Goal: Task Accomplishment & Management: Manage account settings

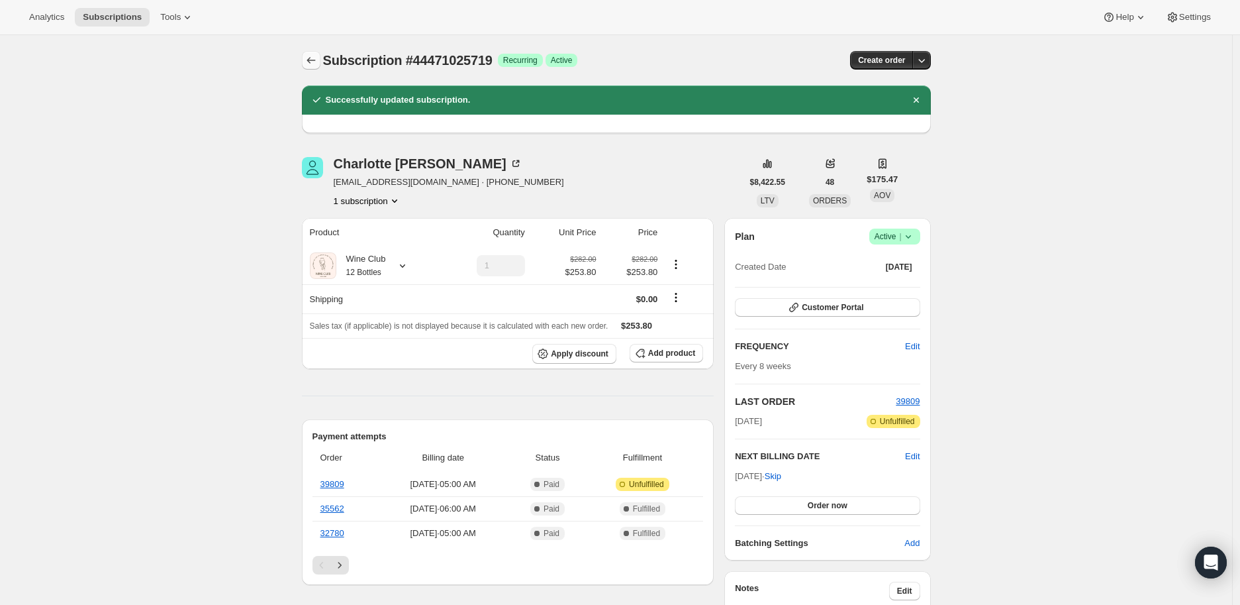
click at [317, 62] on icon "Subscriptions" at bounding box center [311, 60] width 13 height 13
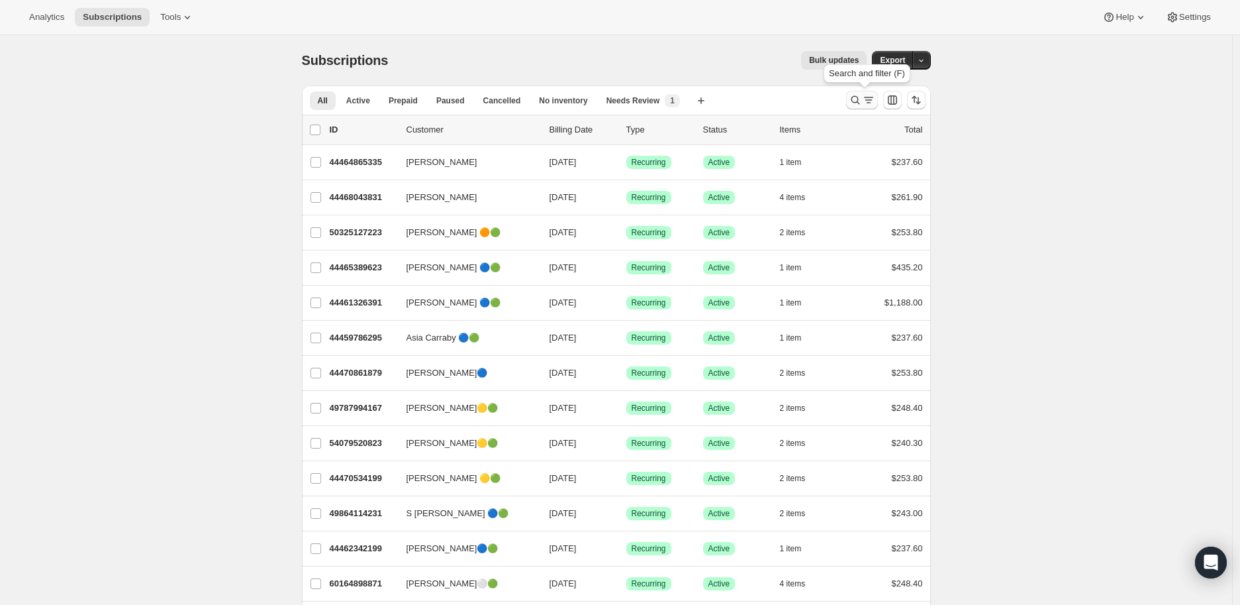
click at [858, 99] on icon "Search and filter results" at bounding box center [855, 99] width 13 height 13
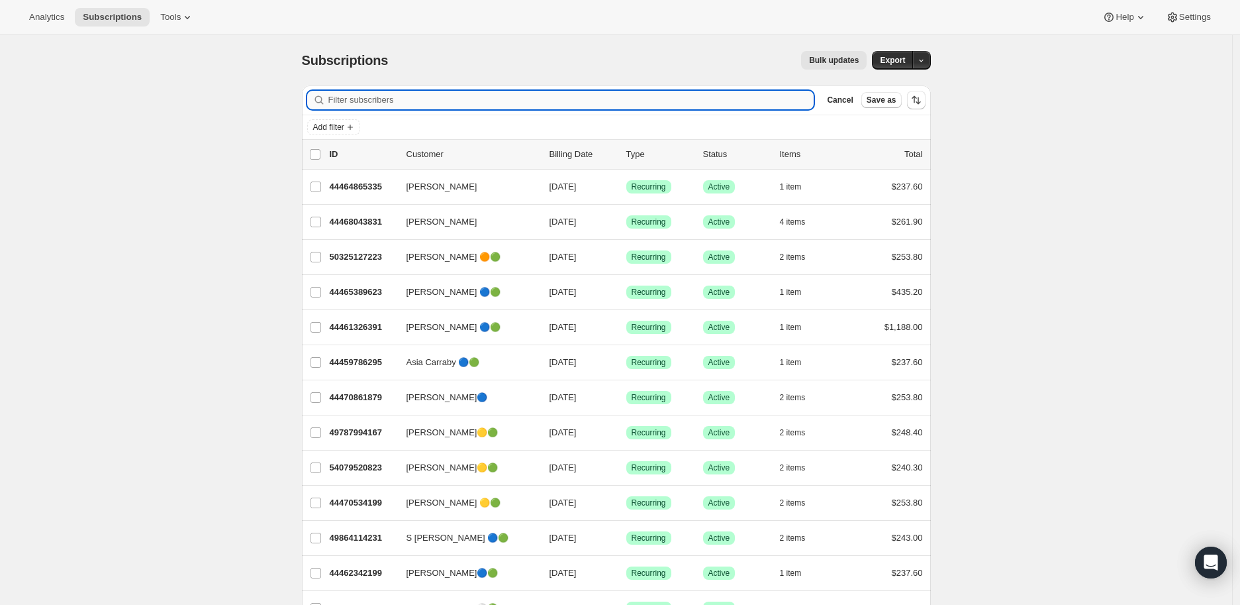
click at [366, 96] on input "Filter subscribers" at bounding box center [571, 100] width 486 height 19
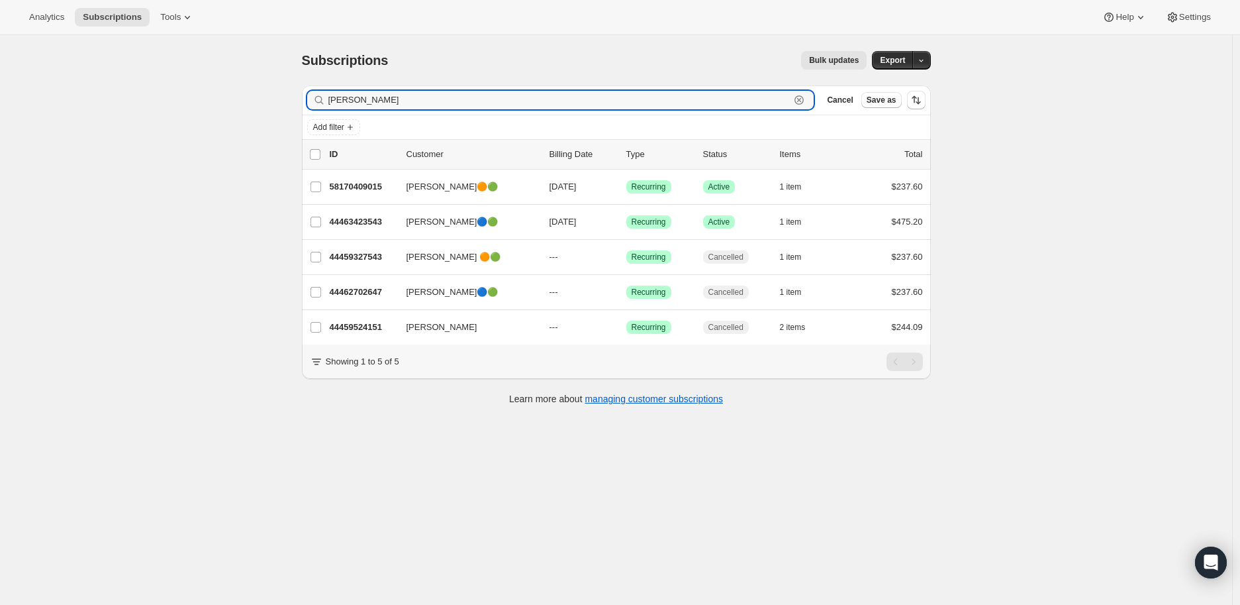
type input "[PERSON_NAME]"
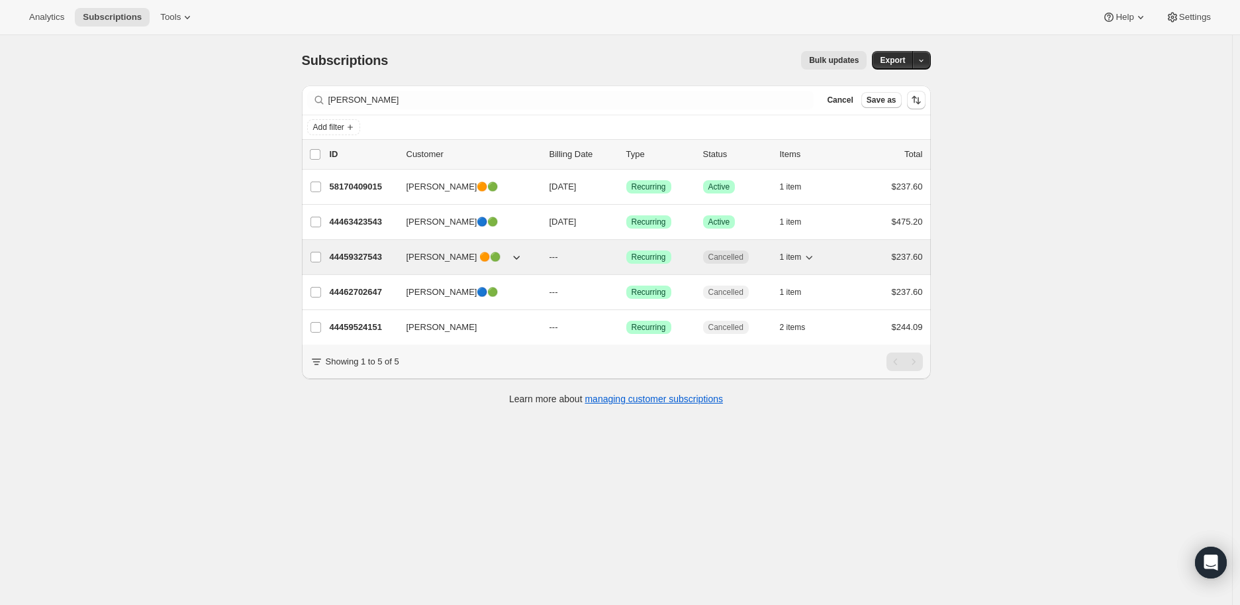
click at [345, 254] on p "44459327543" at bounding box center [363, 256] width 66 height 13
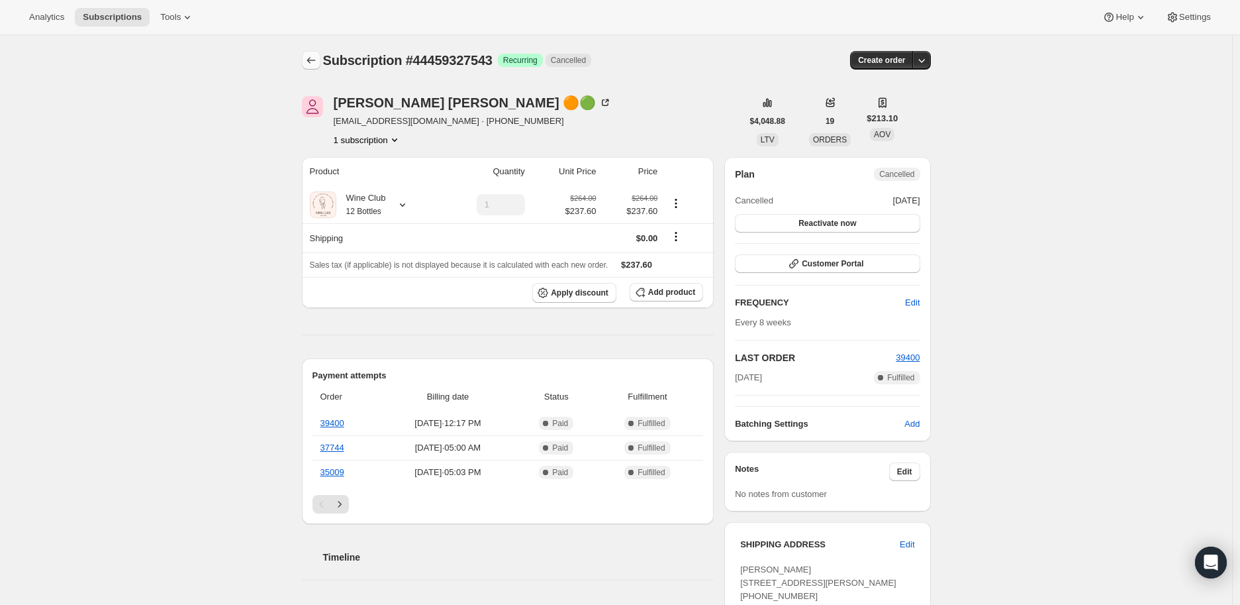
click at [315, 54] on icon "Subscriptions" at bounding box center [311, 60] width 13 height 13
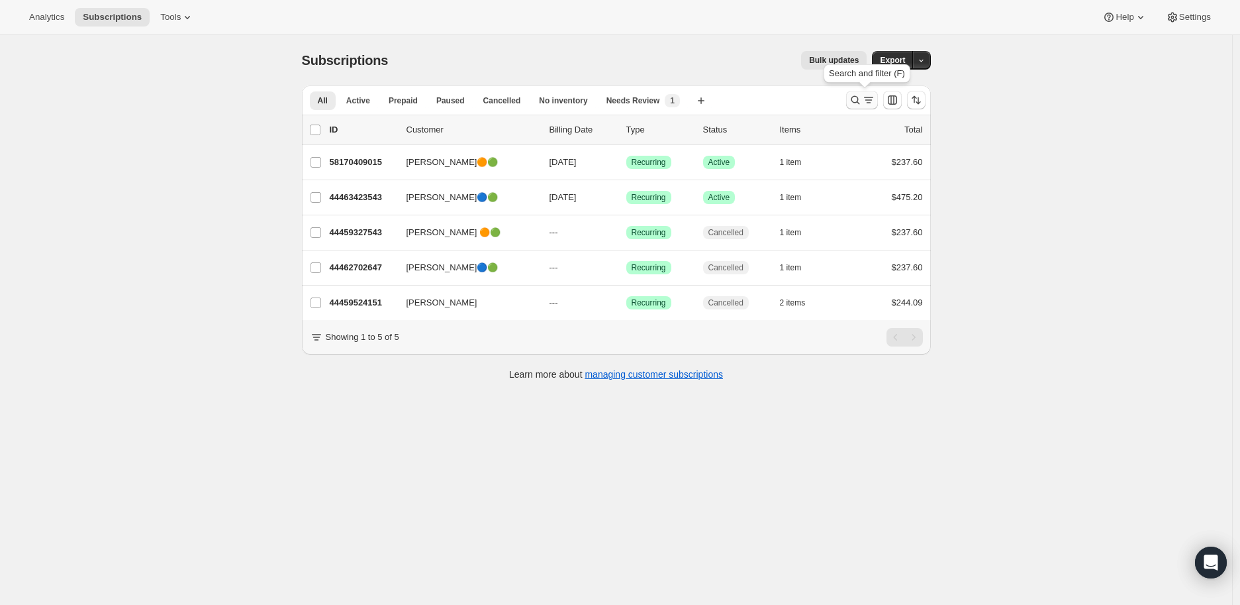
click at [856, 98] on icon "Search and filter results" at bounding box center [855, 100] width 9 height 9
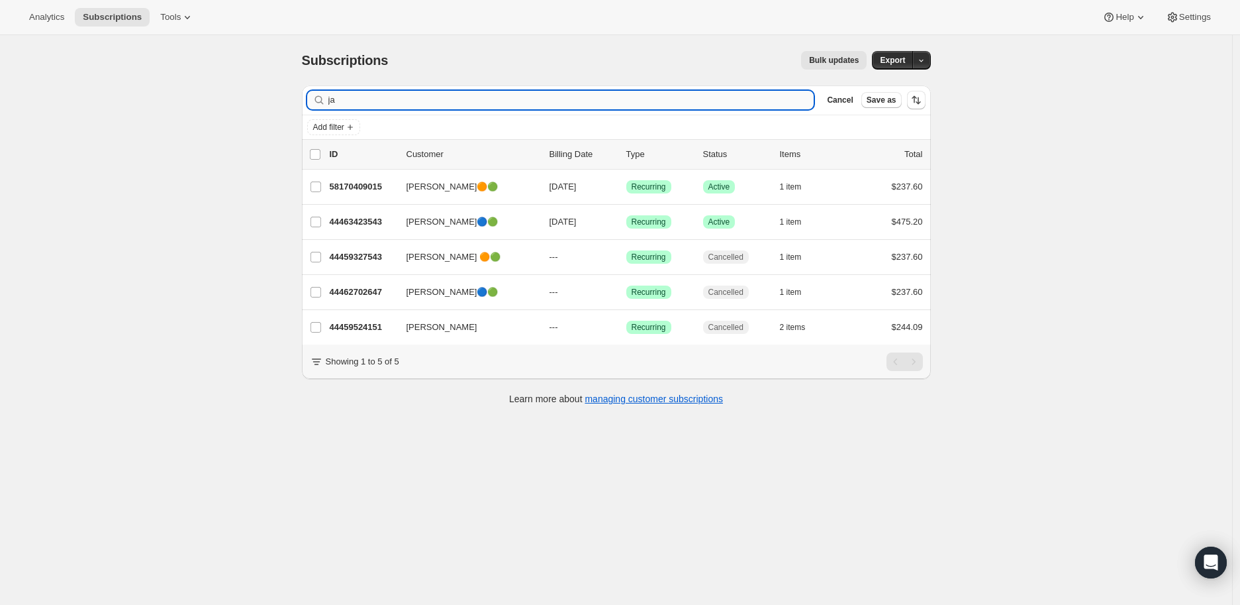
type input "j"
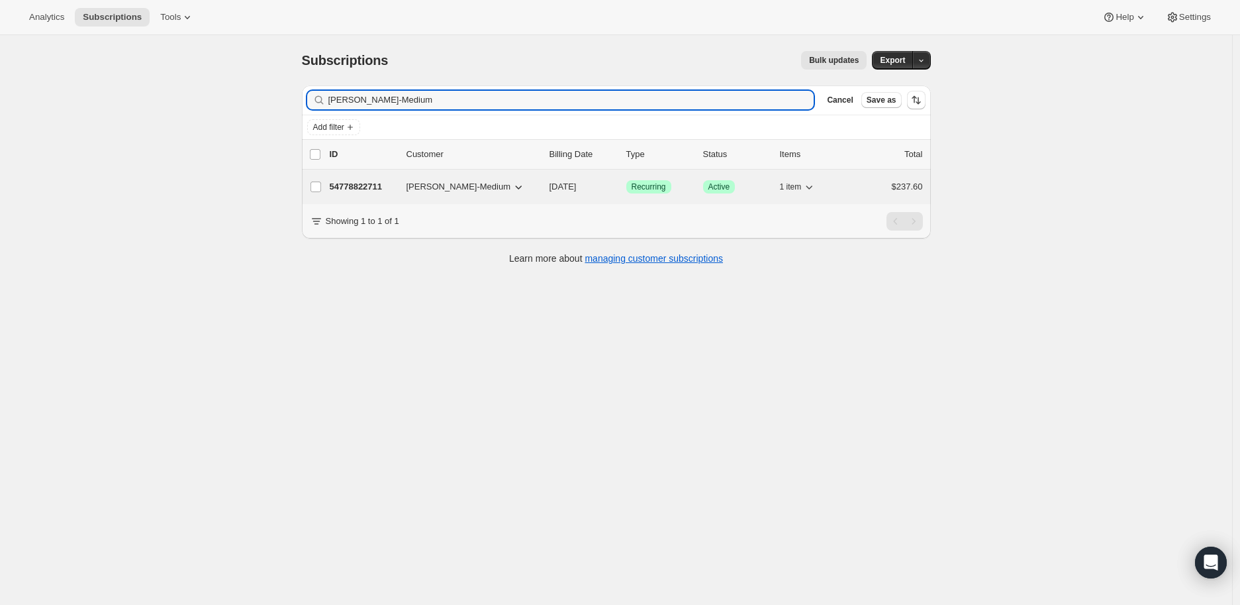
type input "[PERSON_NAME]-Medium"
click at [369, 189] on p "54778822711" at bounding box center [363, 186] width 66 height 13
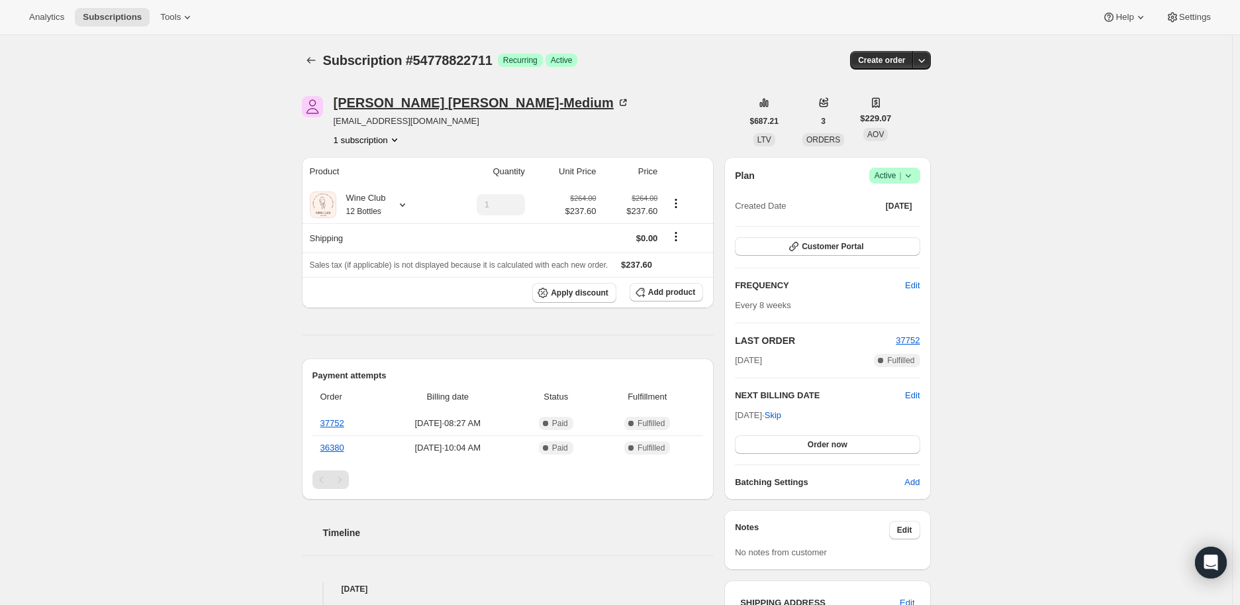
click at [617, 99] on icon at bounding box center [623, 102] width 13 height 13
click at [307, 60] on icon "Subscriptions" at bounding box center [311, 60] width 13 height 13
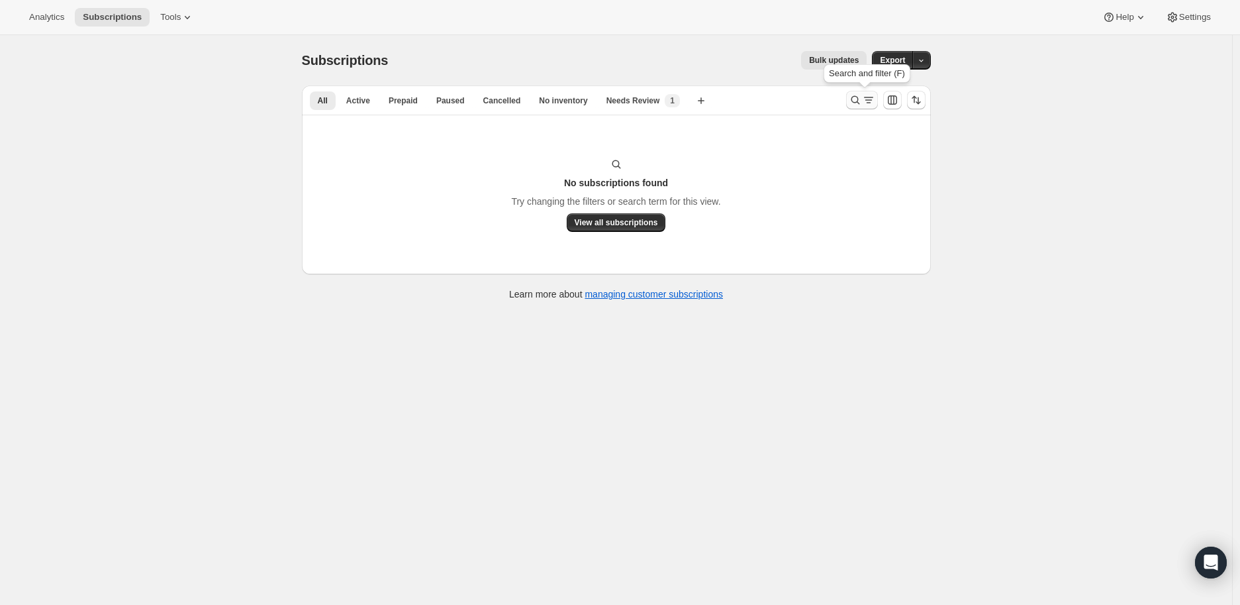
click at [855, 96] on icon "Search and filter results" at bounding box center [855, 99] width 13 height 13
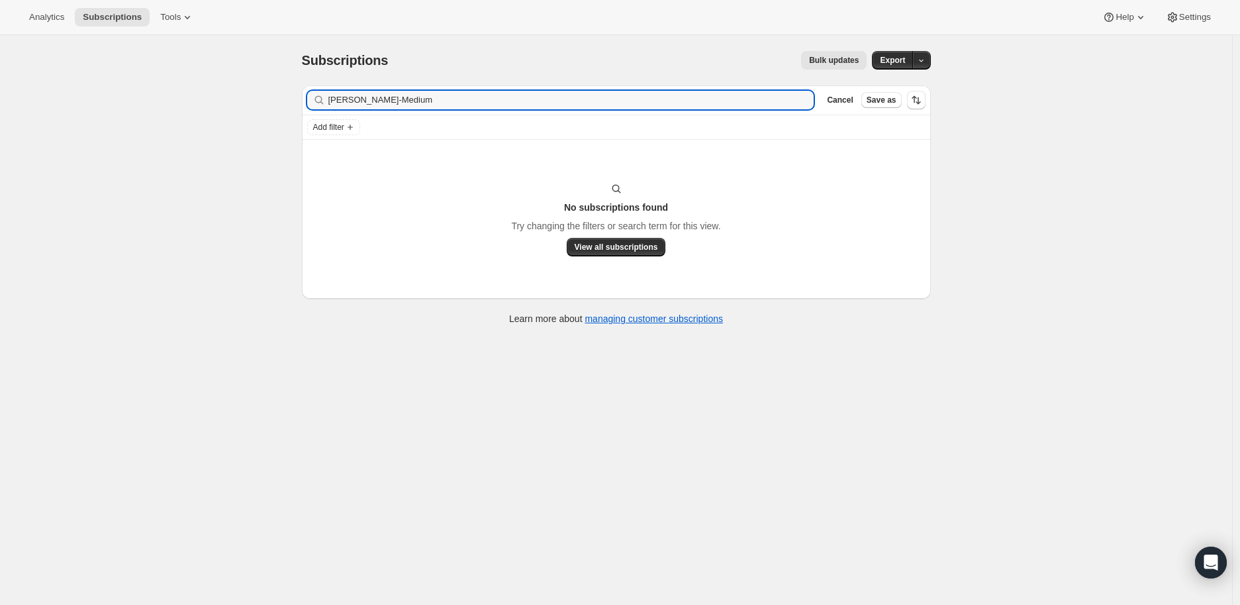
drag, startPoint x: 427, startPoint y: 99, endPoint x: 317, endPoint y: 100, distance: 109.9
click at [323, 100] on div "[PERSON_NAME]-Medium Clear" at bounding box center [560, 100] width 507 height 19
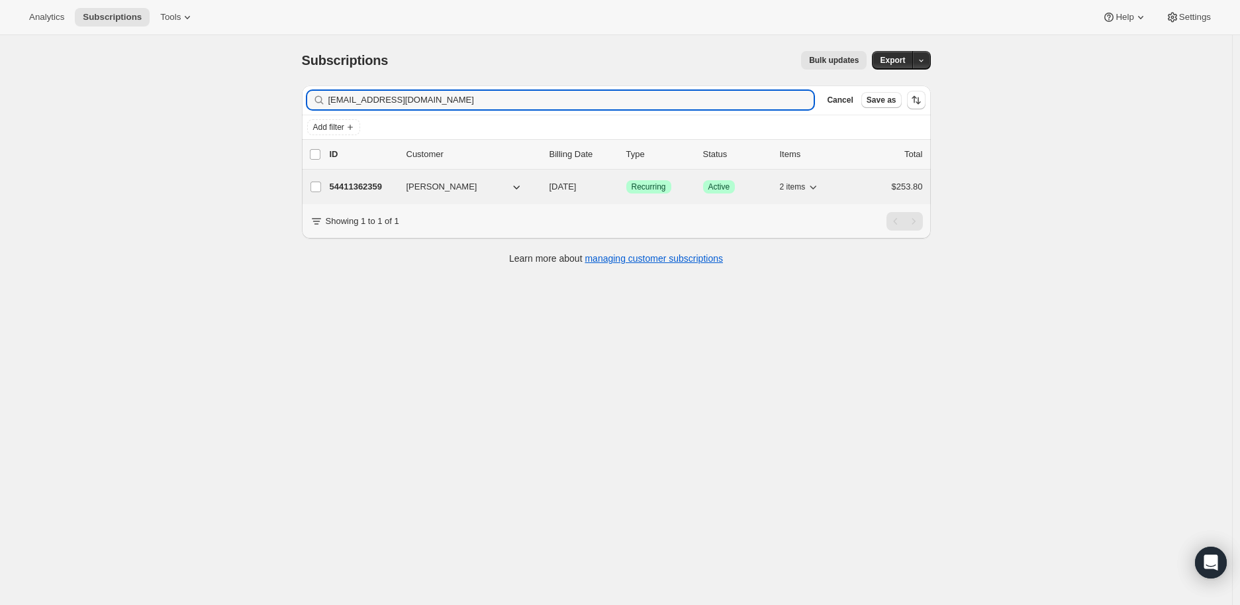
type input "[EMAIL_ADDRESS][DOMAIN_NAME]"
click at [360, 191] on p "54411362359" at bounding box center [363, 186] width 66 height 13
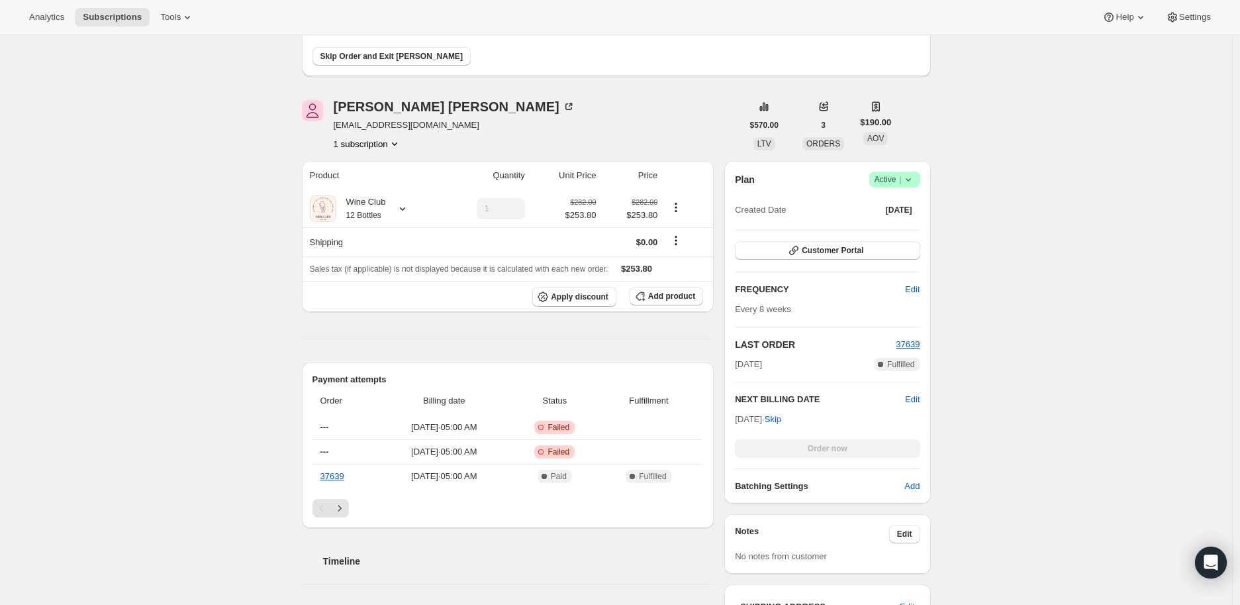
scroll to position [441, 0]
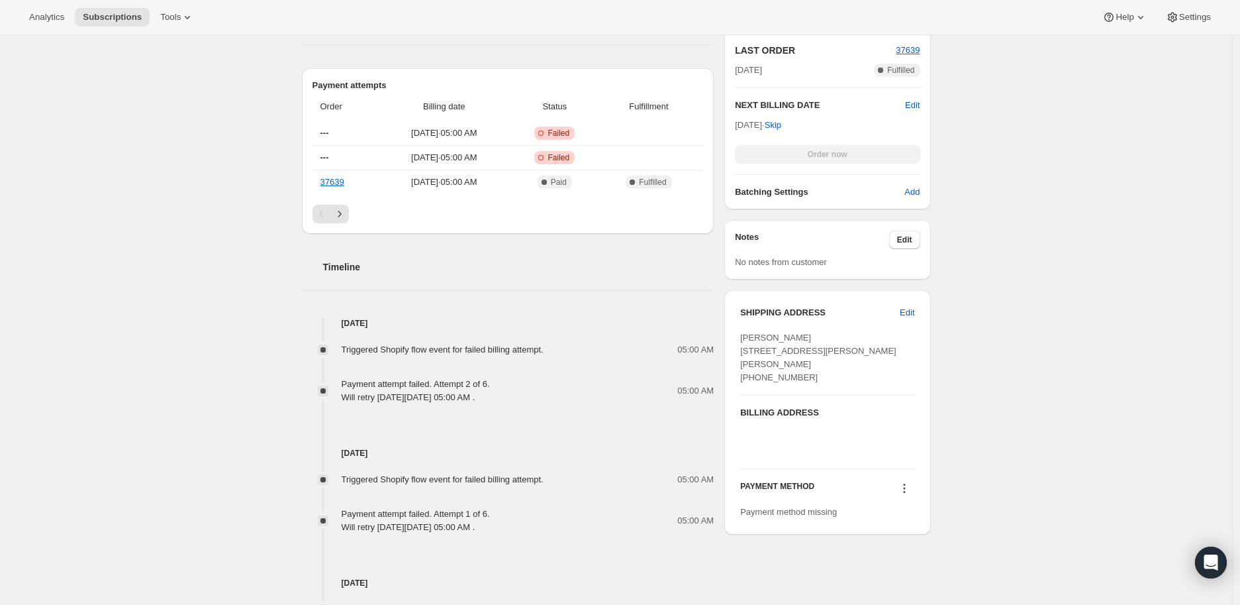
click at [908, 495] on icon at bounding box center [904, 487] width 13 height 13
click at [982, 458] on div "Subscription #54411362359. This page is ready Subscription #54411362359 Success…" at bounding box center [616, 251] width 1232 height 1315
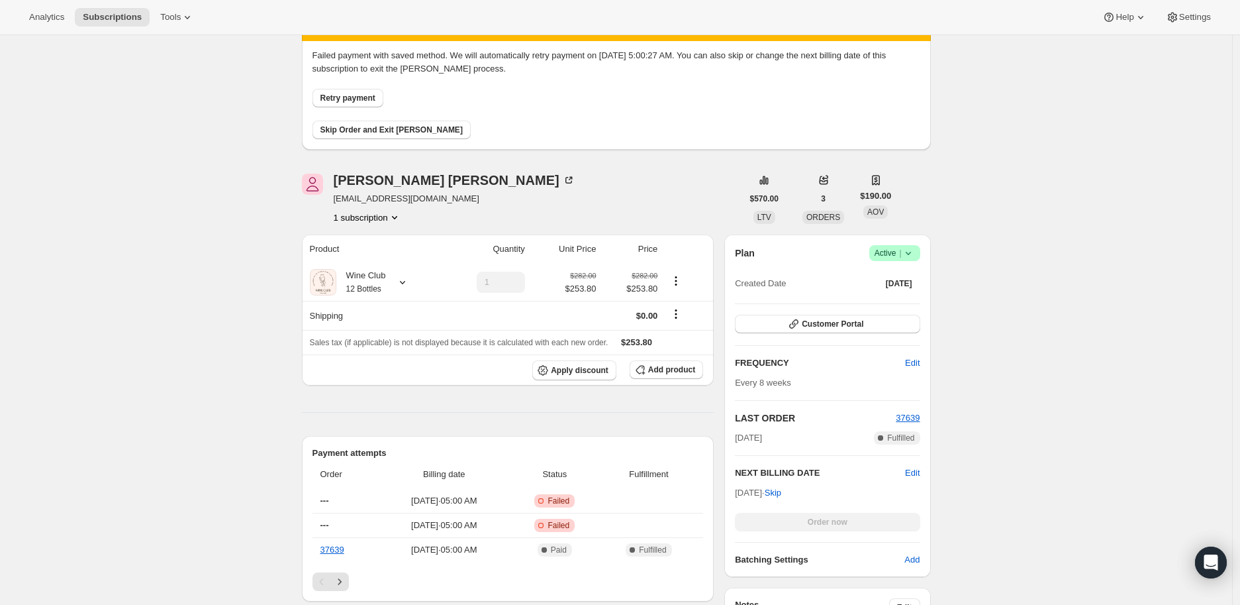
scroll to position [0, 0]
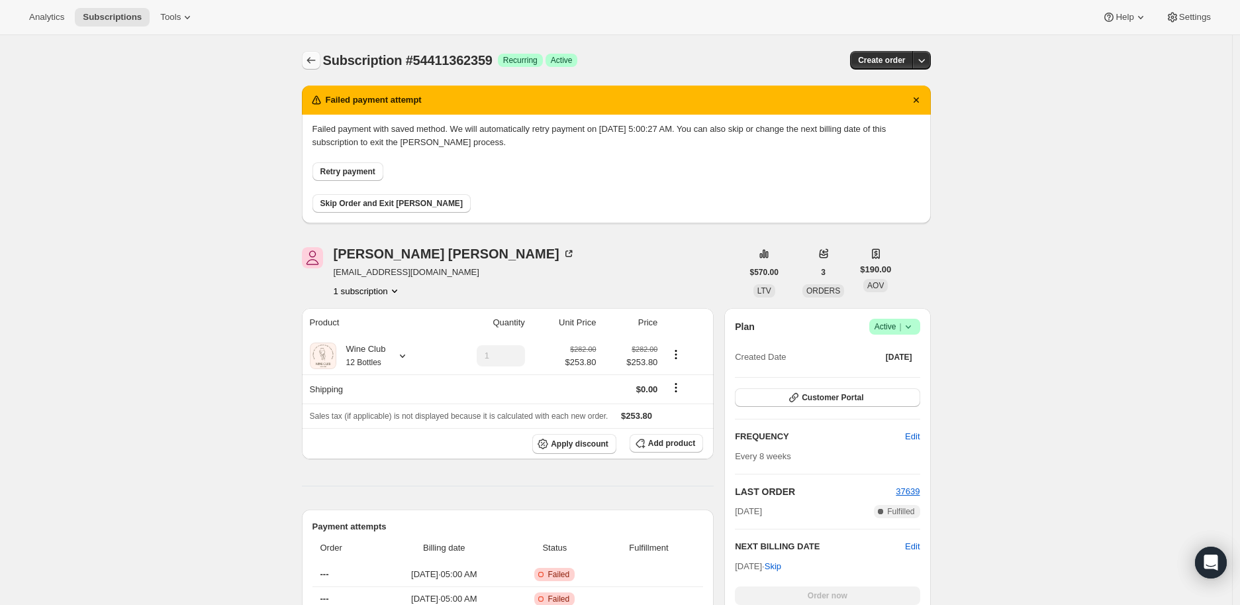
click at [315, 60] on icon "Subscriptions" at bounding box center [311, 60] width 9 height 7
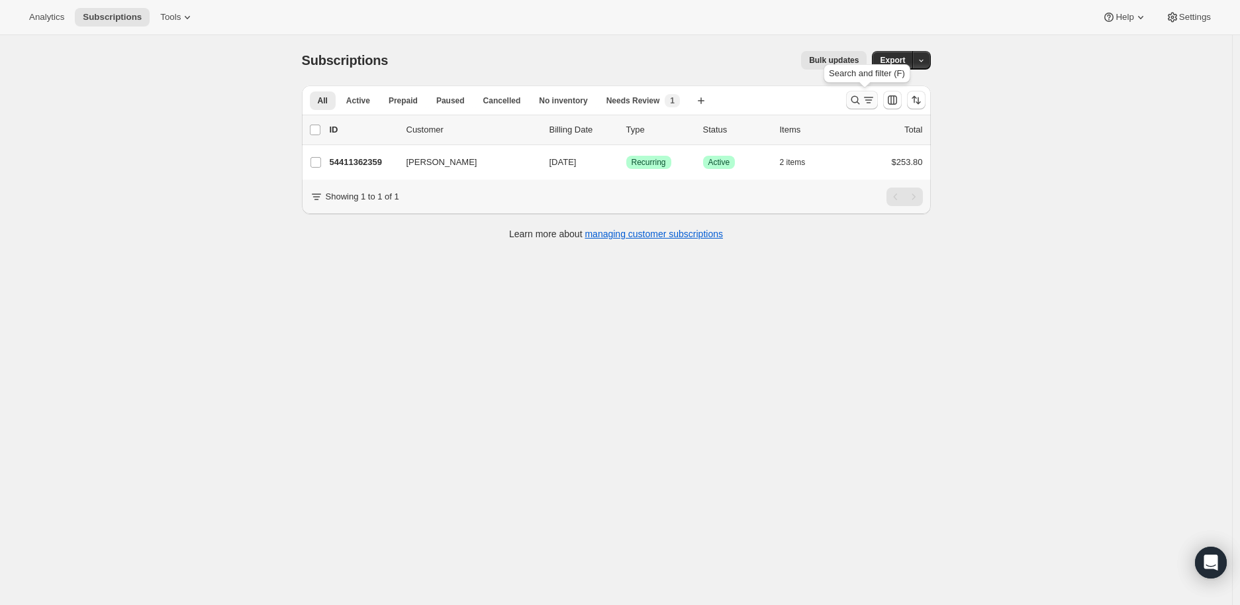
click at [850, 97] on button "Search and filter results" at bounding box center [862, 100] width 32 height 19
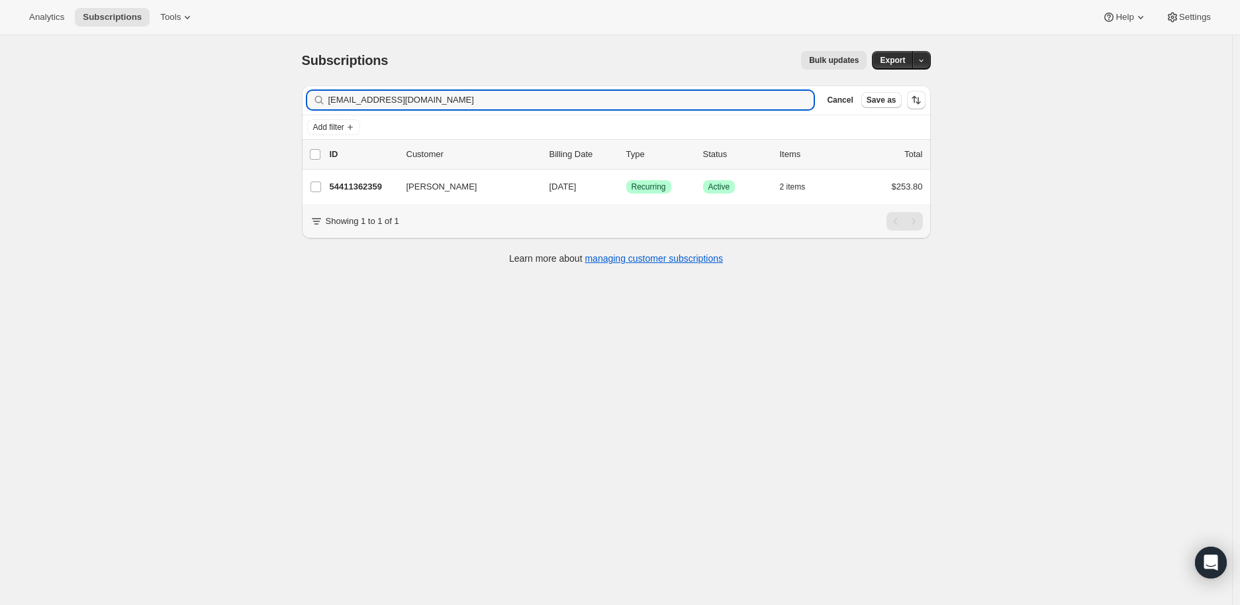
drag, startPoint x: 438, startPoint y: 97, endPoint x: 330, endPoint y: 104, distance: 108.9
click at [330, 104] on div "[EMAIL_ADDRESS][DOMAIN_NAME] Clear" at bounding box center [560, 100] width 507 height 19
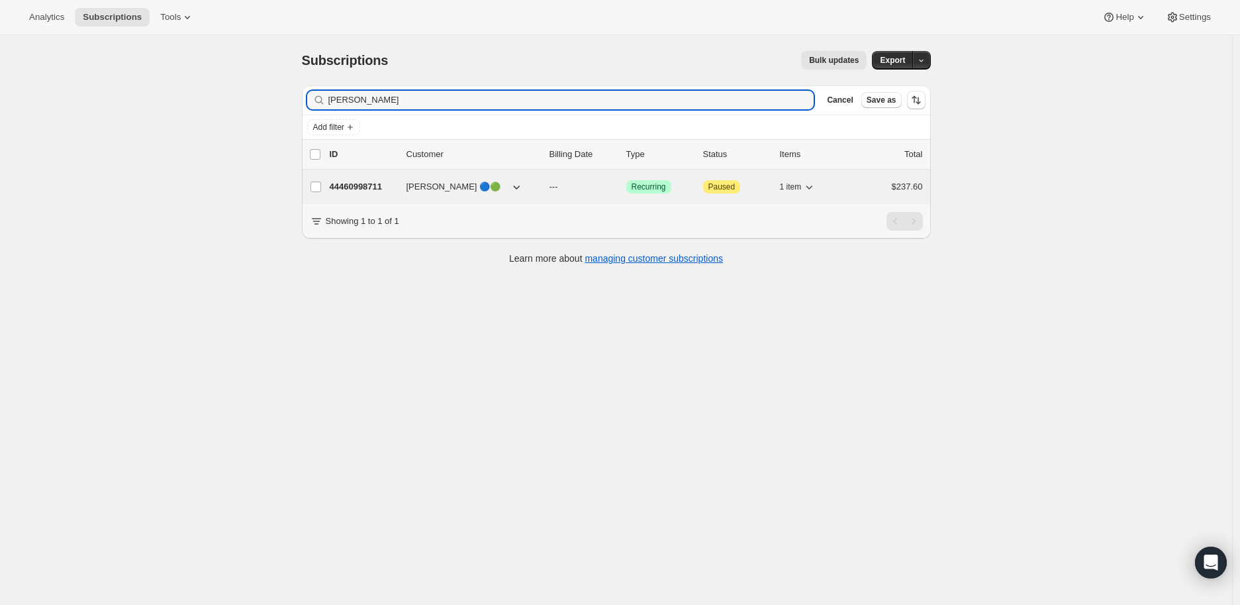
type input "[PERSON_NAME]"
click at [352, 185] on p "44460998711" at bounding box center [363, 186] width 66 height 13
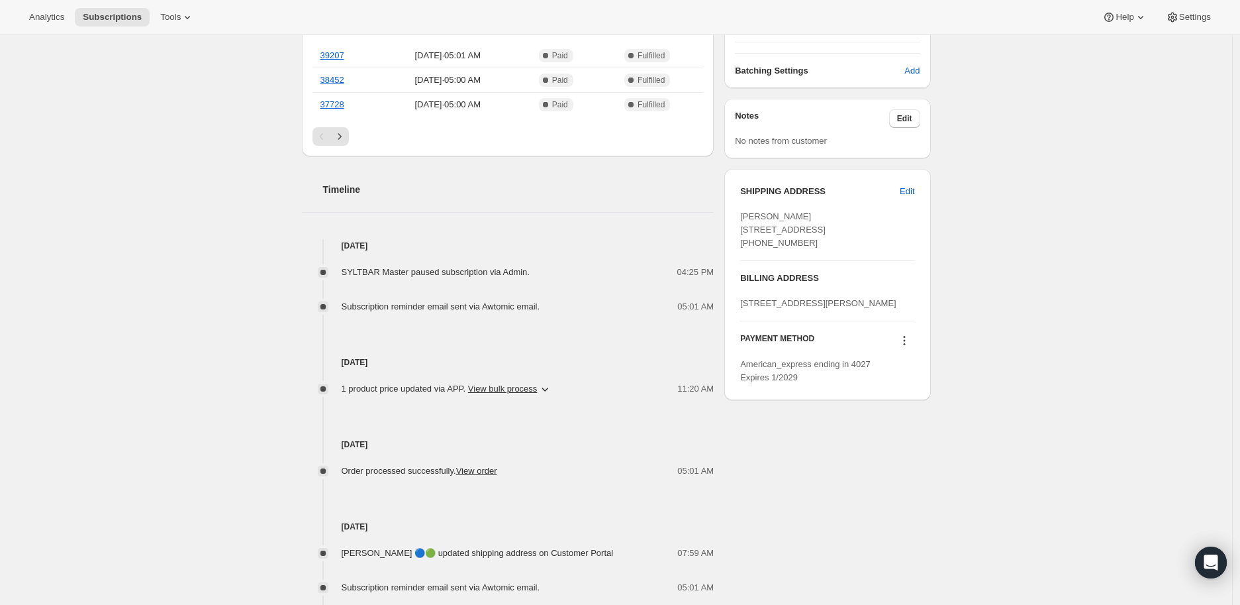
scroll to position [221, 0]
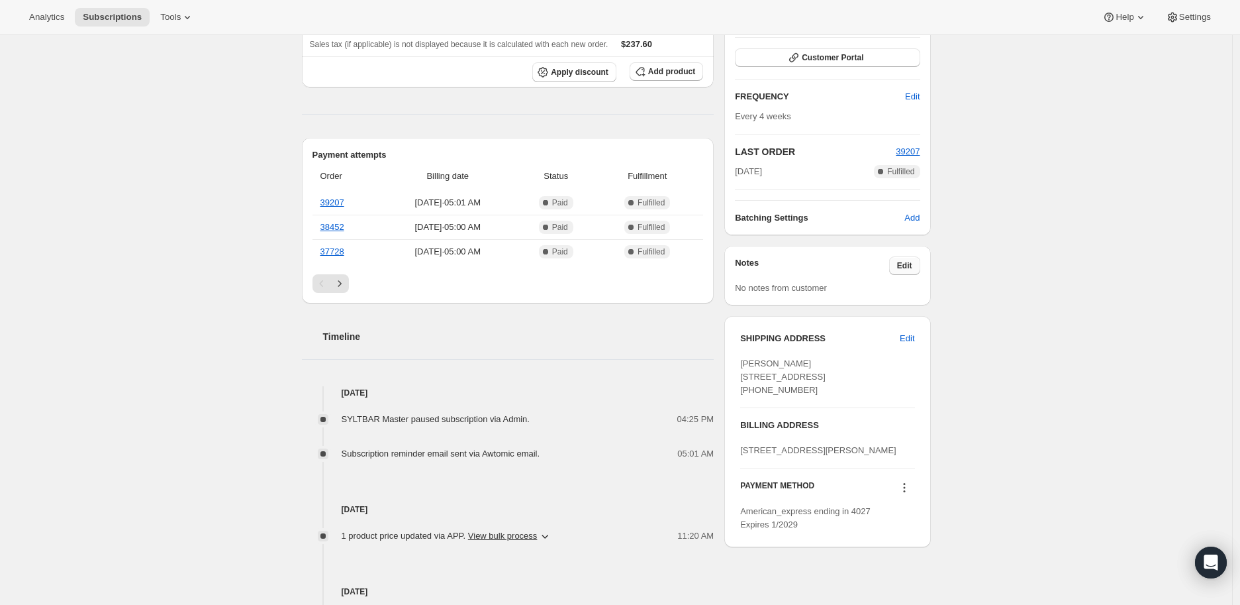
click at [913, 262] on span "Edit" at bounding box center [904, 265] width 15 height 11
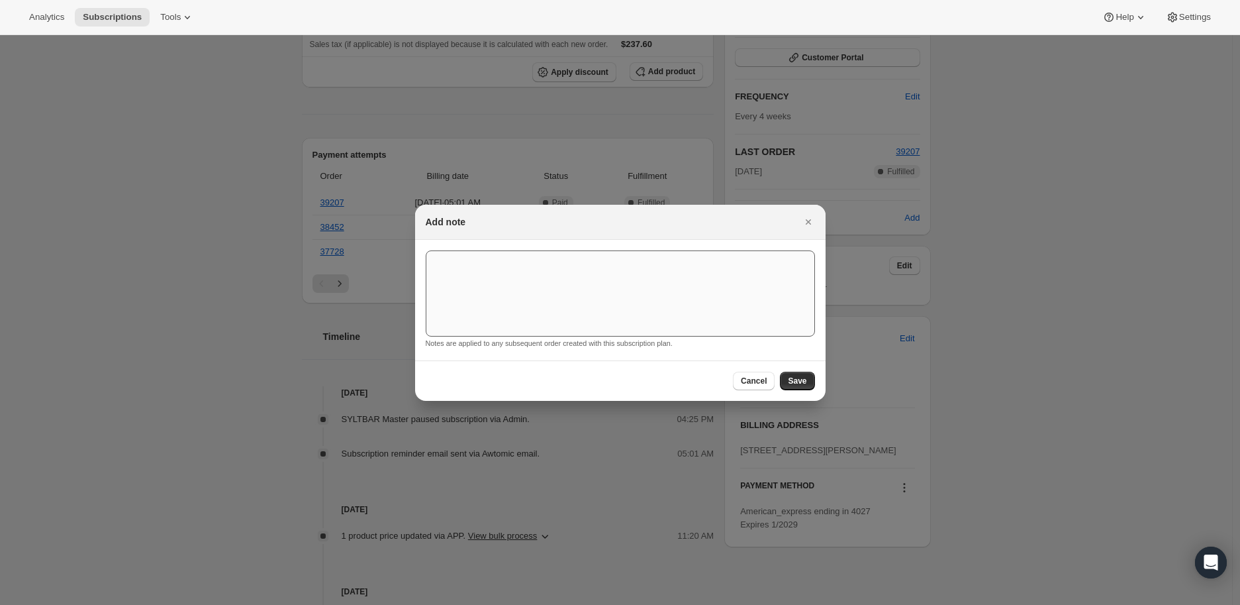
scroll to position [0, 0]
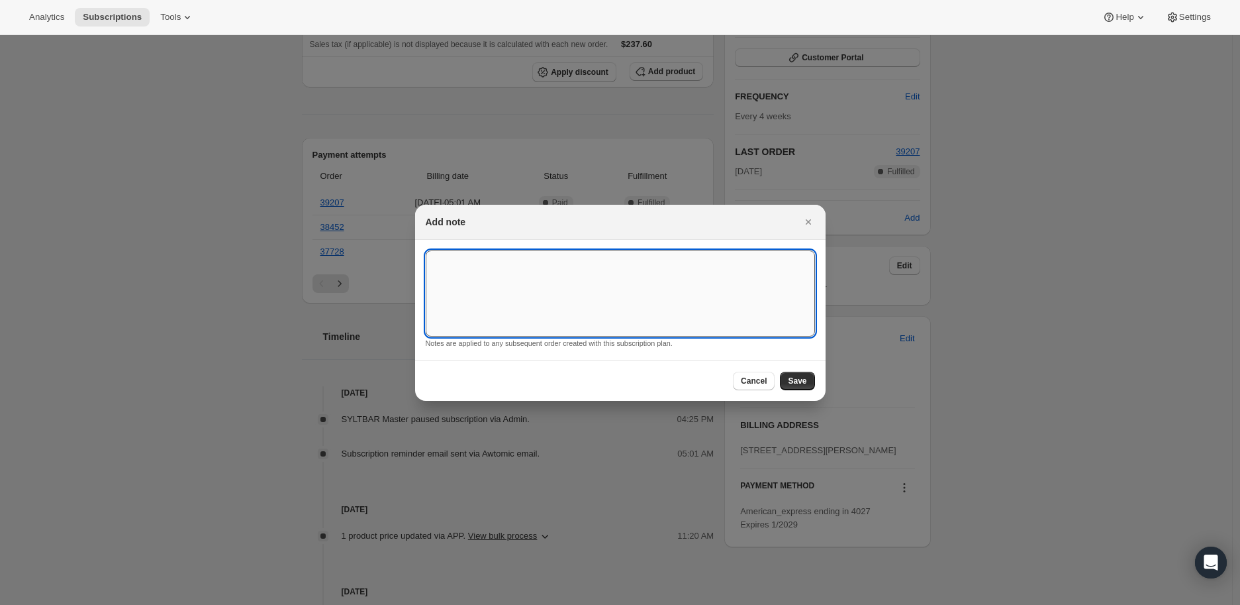
click at [468, 274] on textarea ":r26e:" at bounding box center [620, 293] width 389 height 86
click at [646, 260] on textarea "Ship a returned package together with upcoming order." at bounding box center [620, 293] width 389 height 86
type textarea "Ship a returned package together with upcoming order. Confirm with customer."
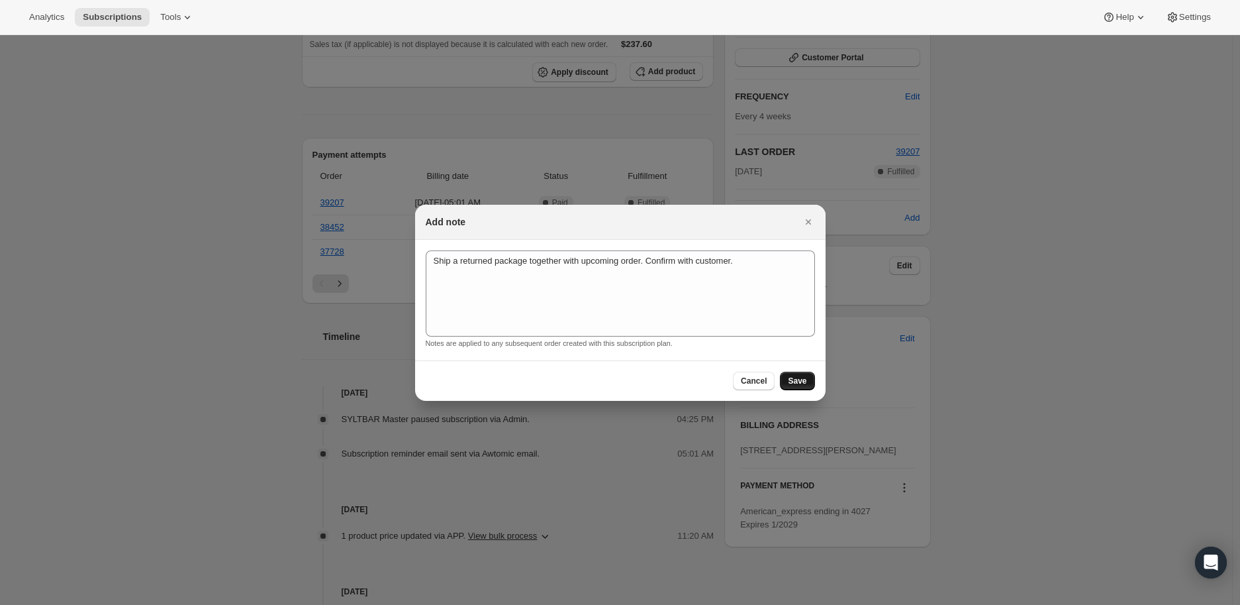
click at [798, 376] on span "Save" at bounding box center [797, 381] width 19 height 11
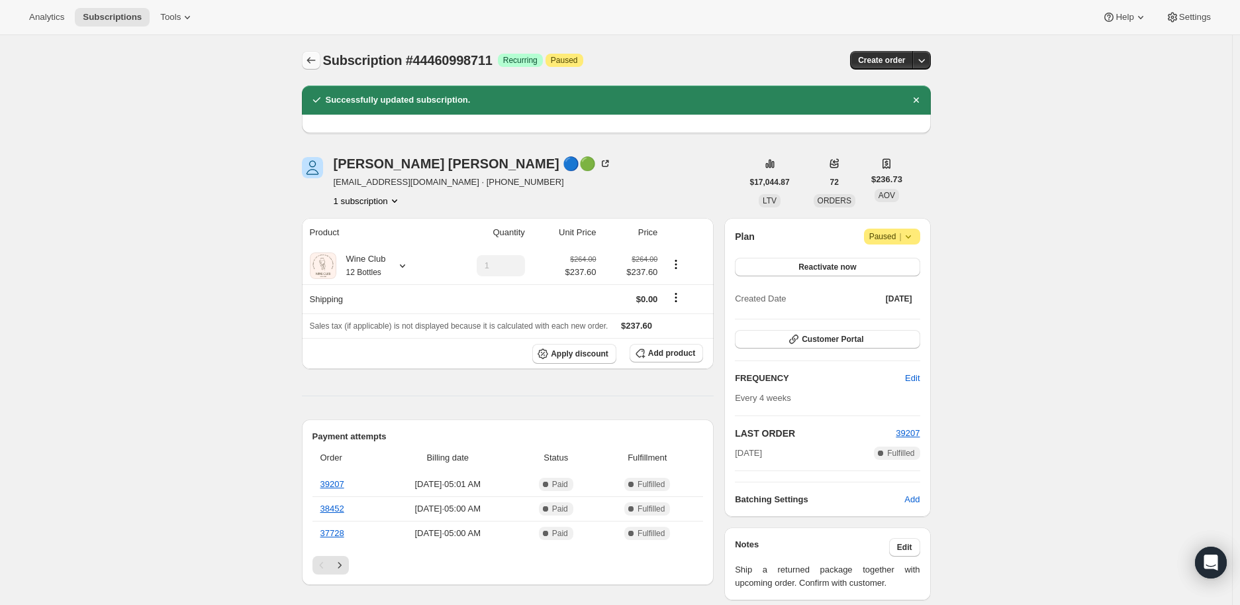
click at [309, 56] on icon "Subscriptions" at bounding box center [311, 60] width 13 height 13
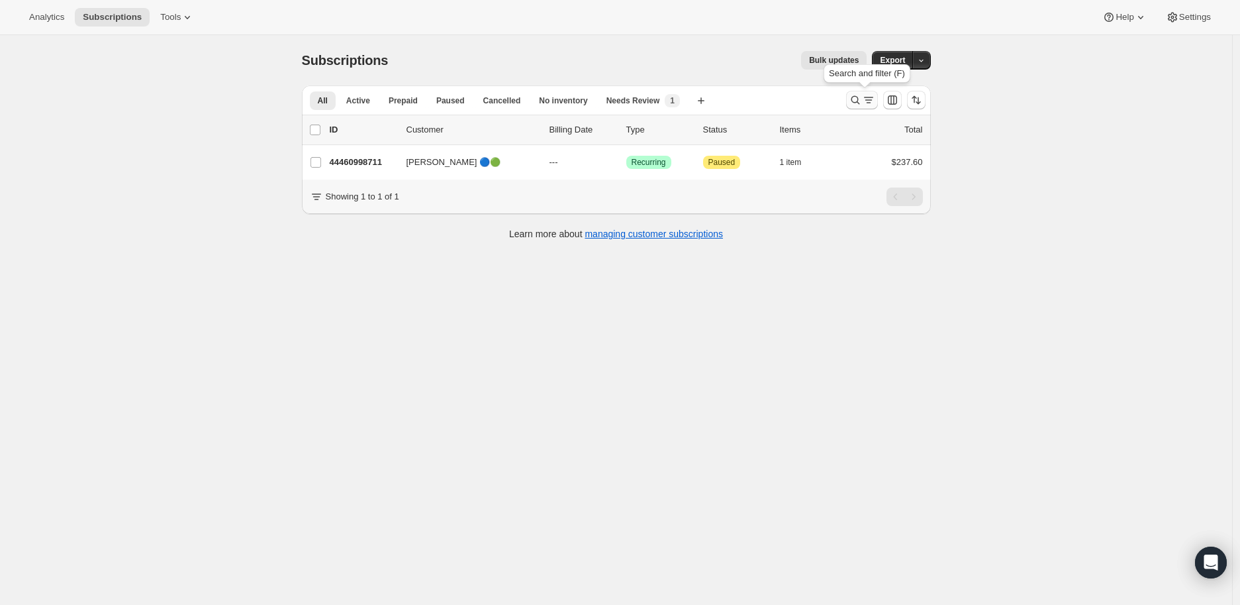
click at [864, 97] on div "Search and filter results" at bounding box center [862, 99] width 26 height 13
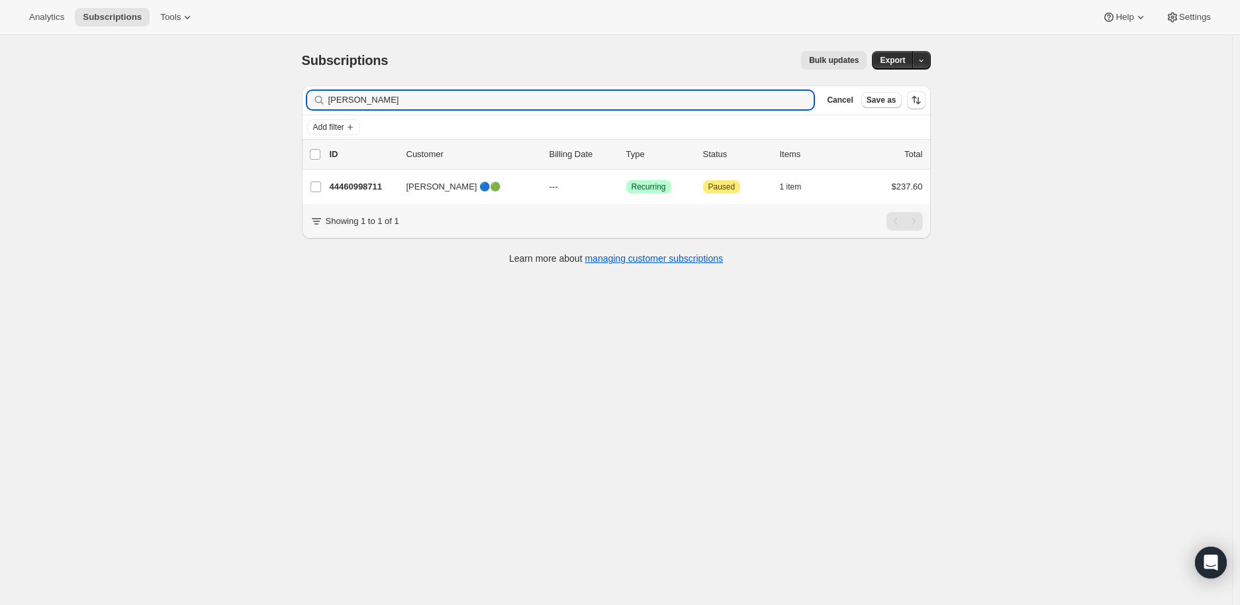
drag, startPoint x: 419, startPoint y: 96, endPoint x: 299, endPoint y: 103, distance: 120.1
click at [299, 103] on div "Filter subscribers [PERSON_NAME] Clear Cancel Save as Add filter 0 selected Upd…" at bounding box center [611, 176] width 640 height 203
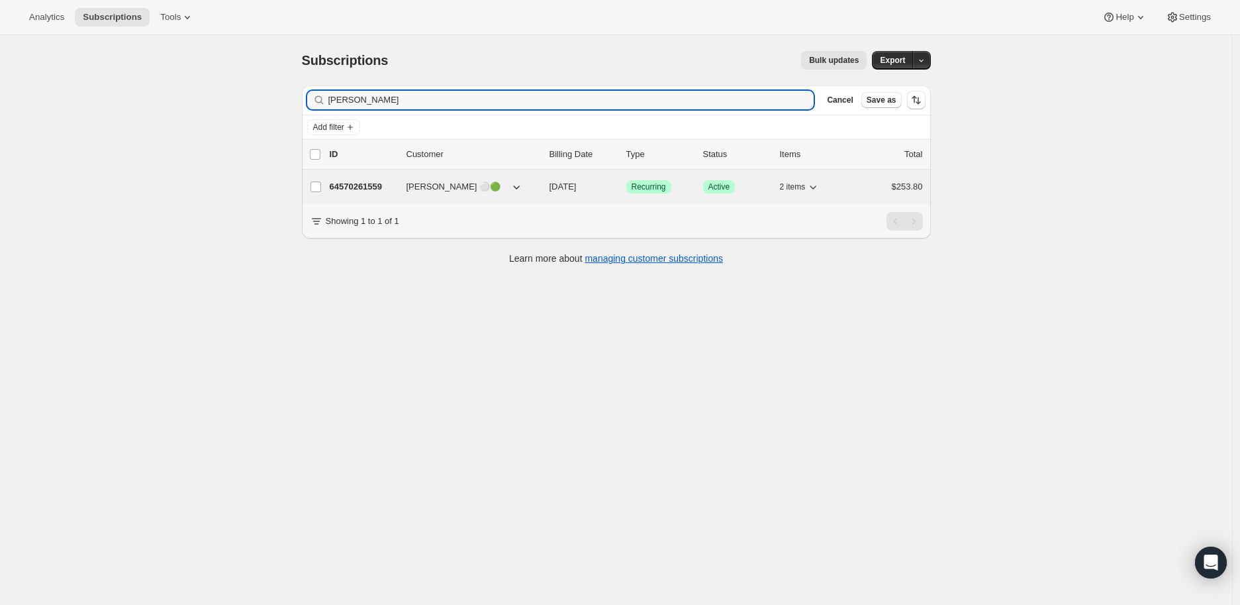
type input "[PERSON_NAME]"
click at [346, 185] on p "64570261559" at bounding box center [363, 186] width 66 height 13
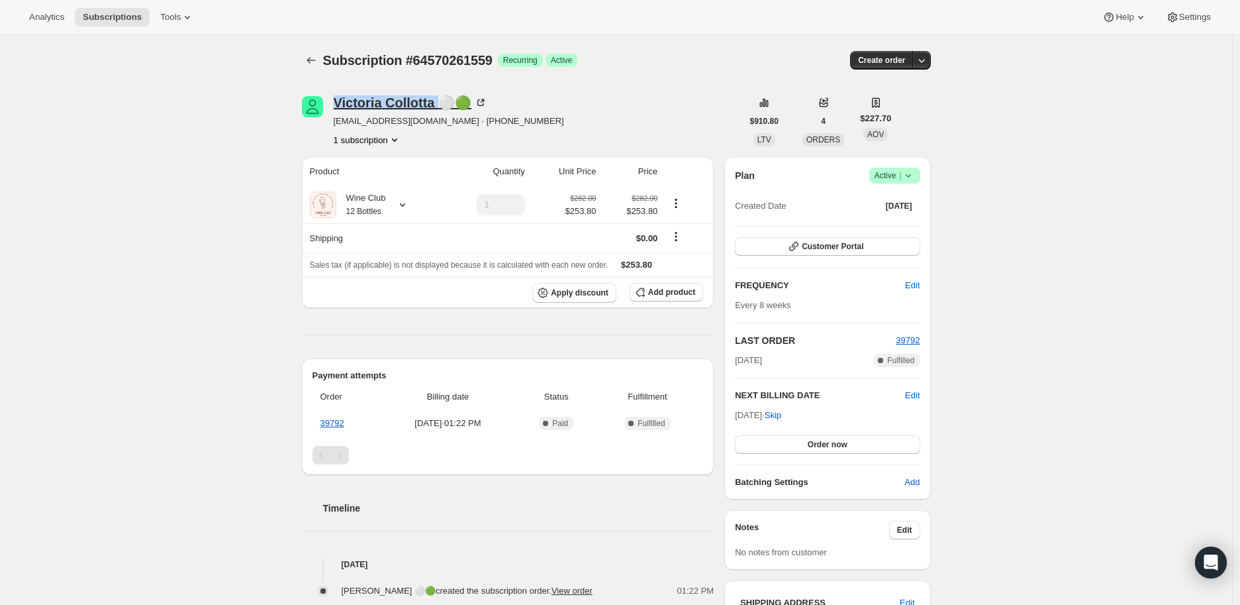
drag, startPoint x: 333, startPoint y: 103, endPoint x: 444, endPoint y: 103, distance: 110.6
click at [444, 103] on div "[PERSON_NAME] ⚪🟢 [EMAIL_ADDRESS][DOMAIN_NAME] · [PHONE_NUMBER] 1 subscription" at bounding box center [522, 121] width 440 height 50
copy div "[PERSON_NAME]"
click at [404, 202] on icon at bounding box center [402, 204] width 13 height 13
